Goal: Communication & Community: Answer question/provide support

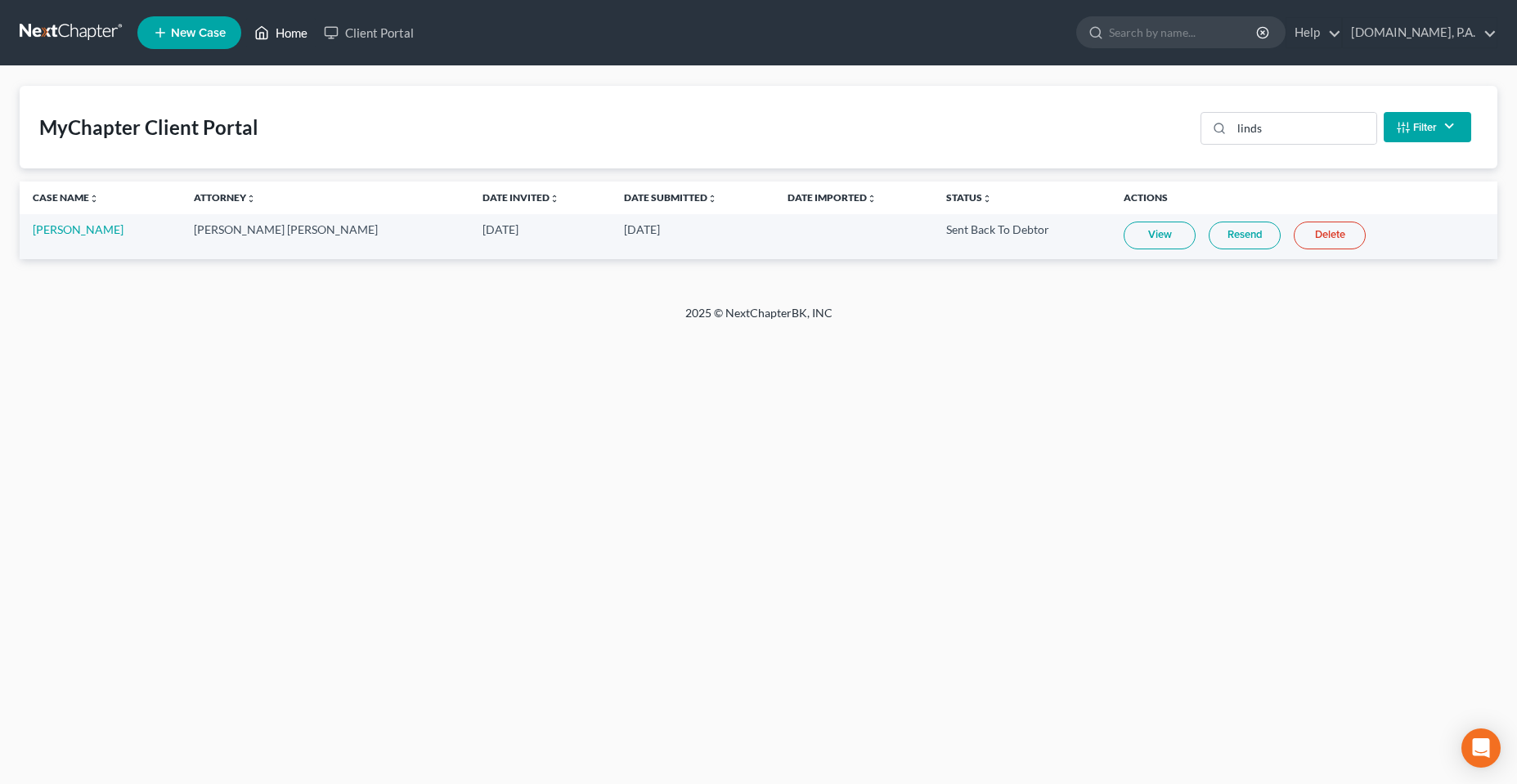
click at [262, 31] on icon at bounding box center [261, 32] width 14 height 20
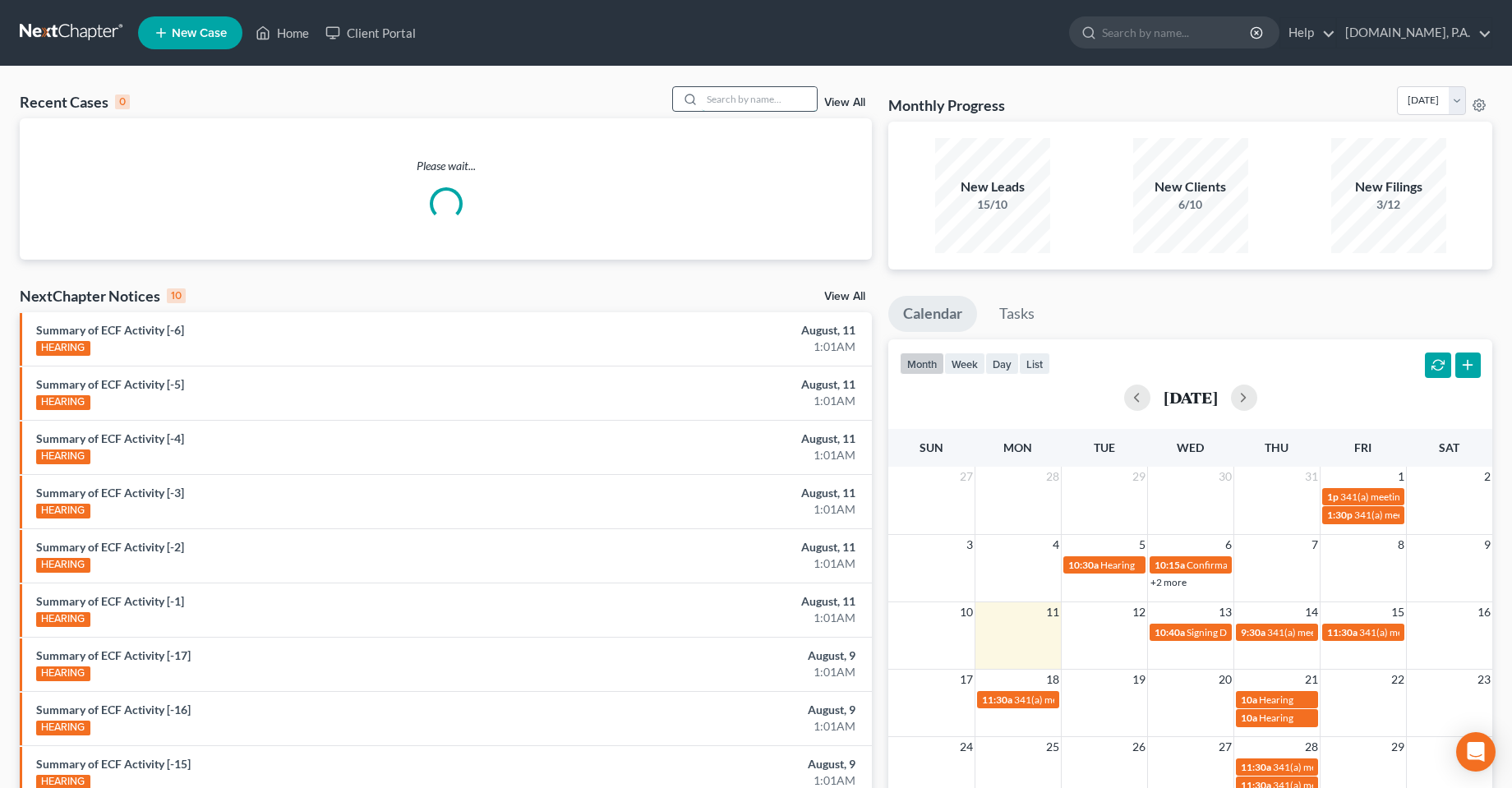
click at [768, 105] on input "search" at bounding box center [759, 99] width 115 height 24
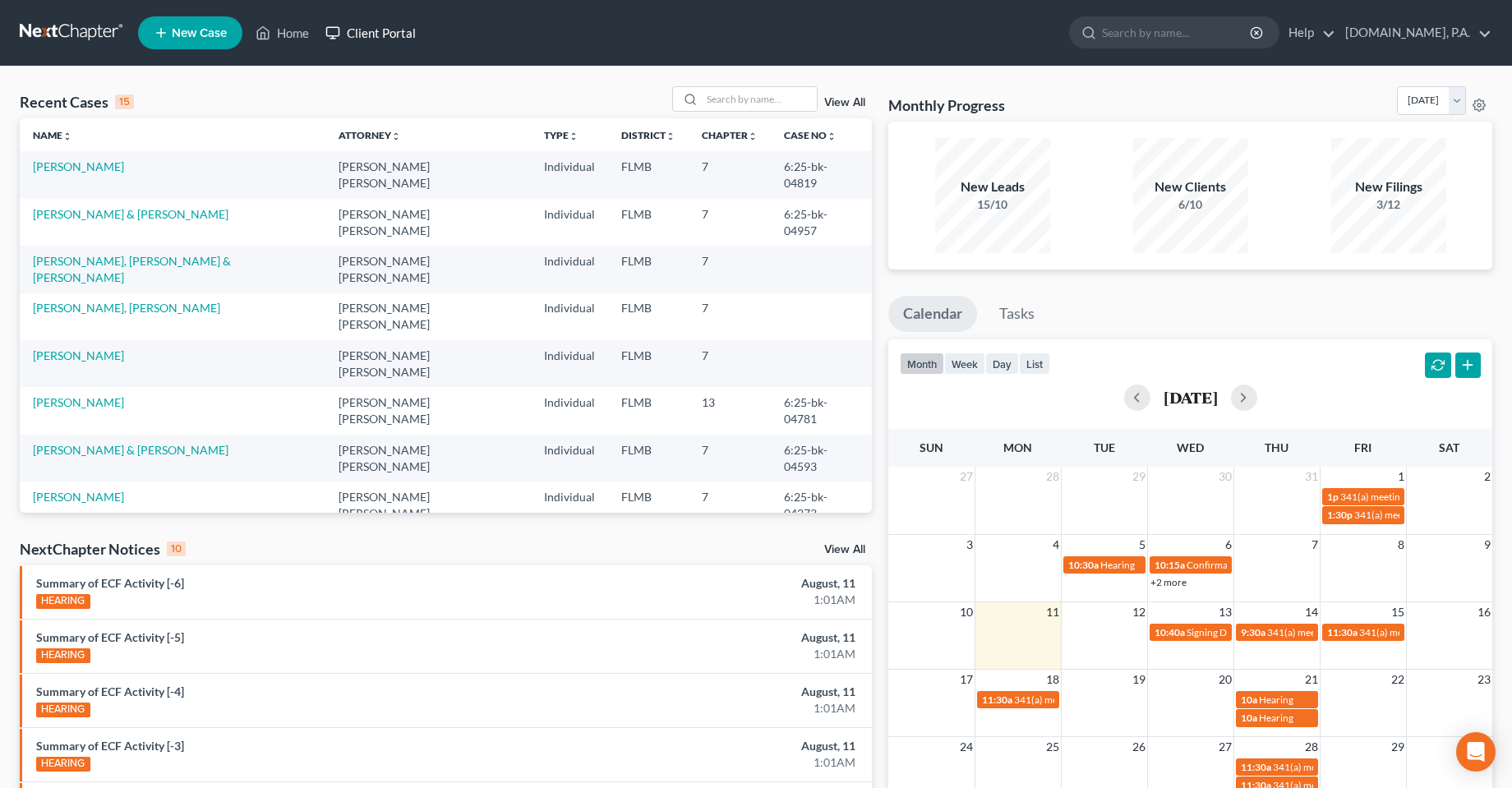
click at [338, 32] on icon at bounding box center [332, 33] width 14 height 20
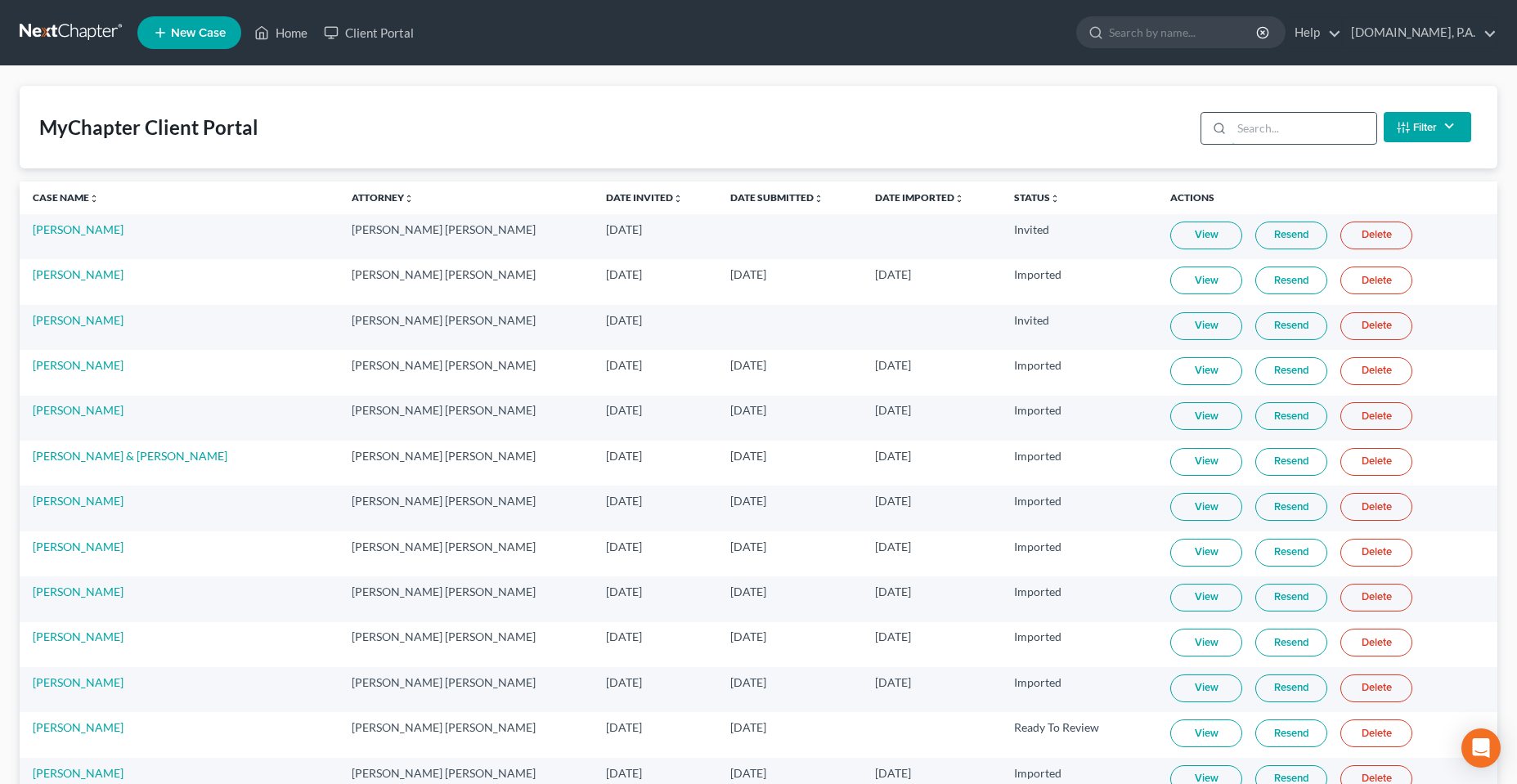
click at [1251, 135] on input "search" at bounding box center [1304, 128] width 145 height 31
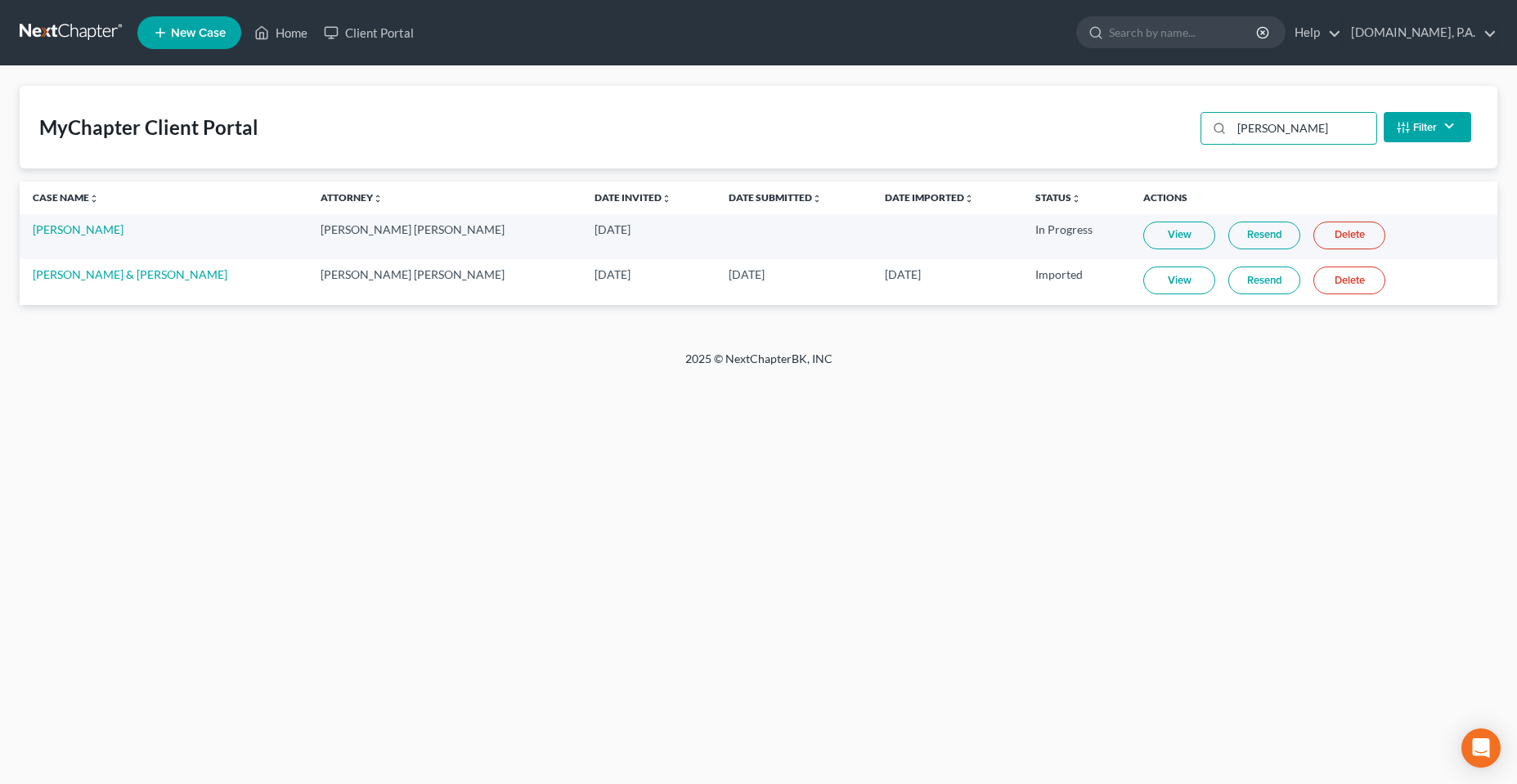
type input "[PERSON_NAME]"
click at [1228, 239] on link "Resend" at bounding box center [1264, 235] width 72 height 28
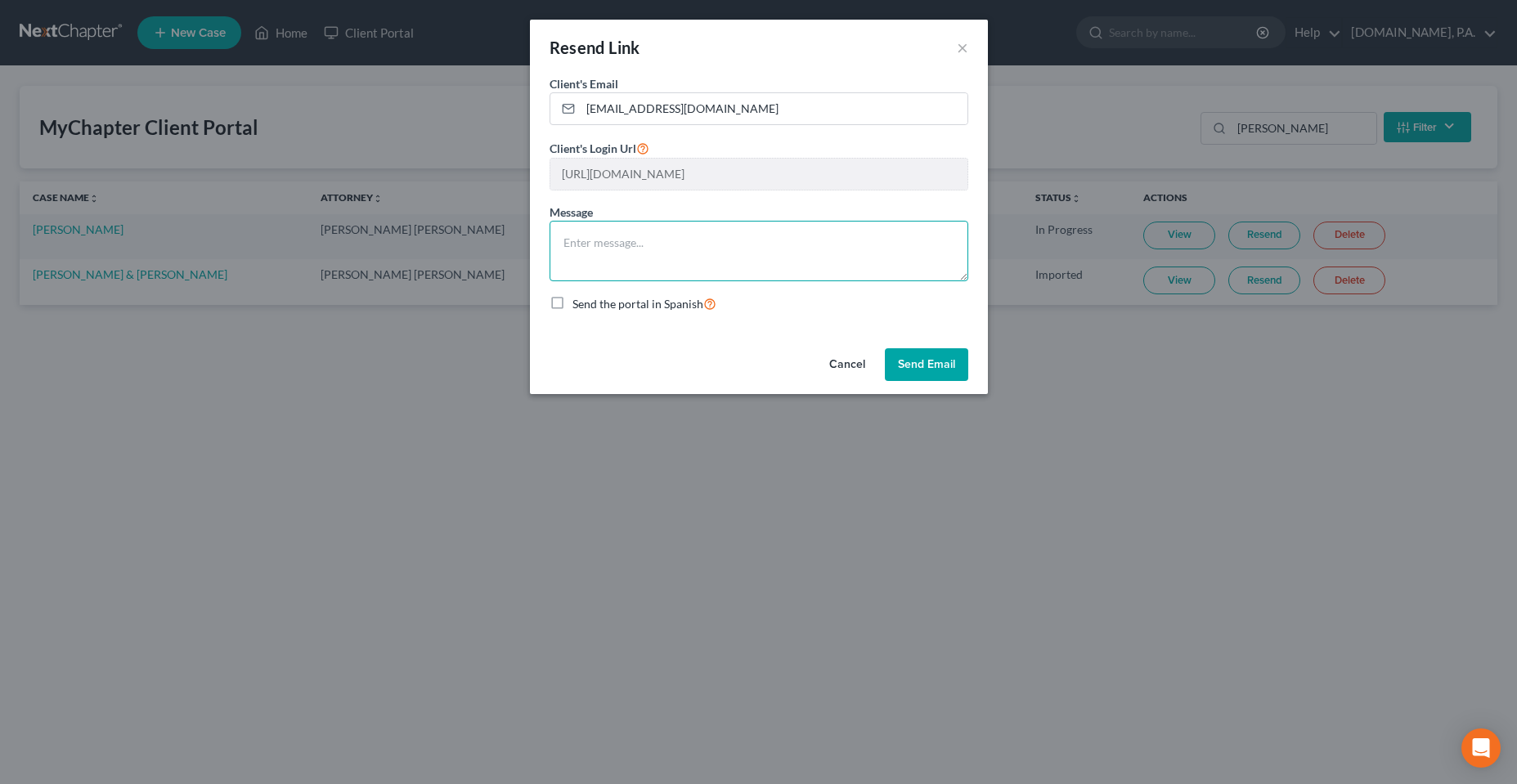
click at [686, 231] on textarea at bounding box center [758, 251] width 418 height 61
type textarea "Hi [PERSON_NAME], Here is the link to your Client Portal. Please let us know if…"
click at [899, 374] on button "Send Email" at bounding box center [926, 365] width 84 height 32
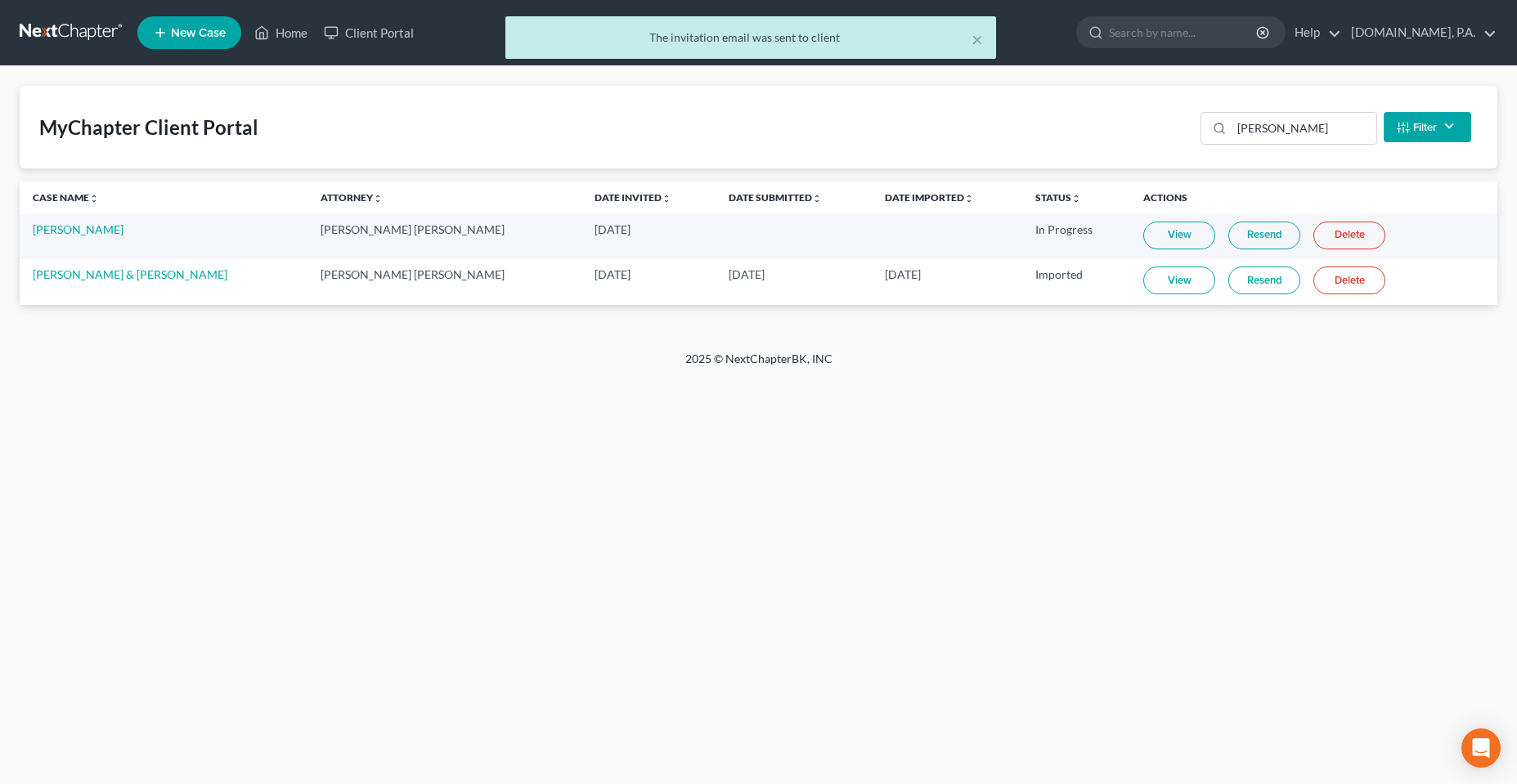
click at [380, 536] on div "Home New Case Client Portal [DOMAIN_NAME], P.A. [PERSON_NAME][EMAIL_ADDRESS][DO…" at bounding box center [758, 392] width 1517 height 784
